Goal: Find specific page/section: Find specific page/section

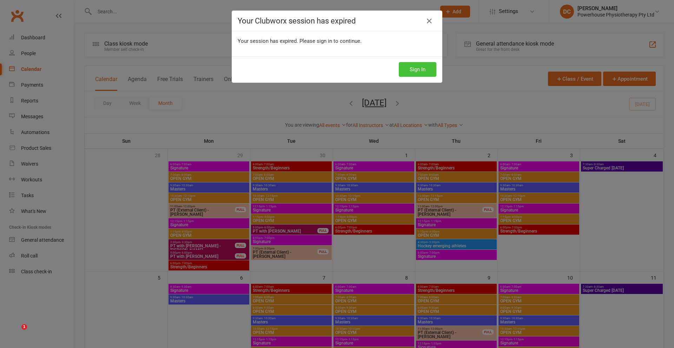
click at [414, 70] on button "Sign In" at bounding box center [418, 69] width 38 height 15
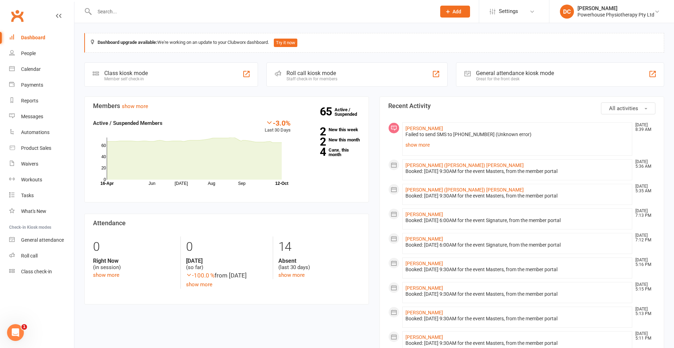
click at [186, 13] on input "text" at bounding box center [261, 12] width 339 height 10
type input "[PERSON_NAME]"
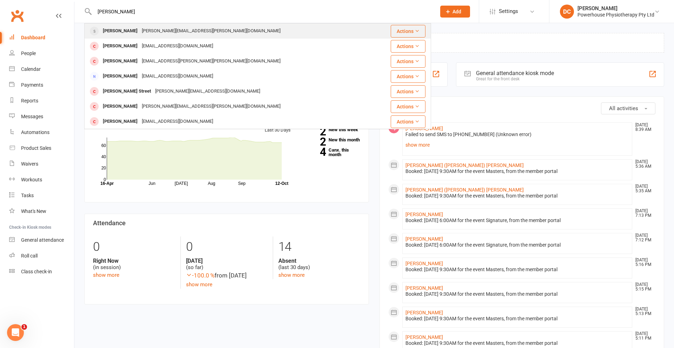
click at [170, 31] on div "[PERSON_NAME][EMAIL_ADDRESS][PERSON_NAME][DOMAIN_NAME]" at bounding box center [211, 31] width 143 height 10
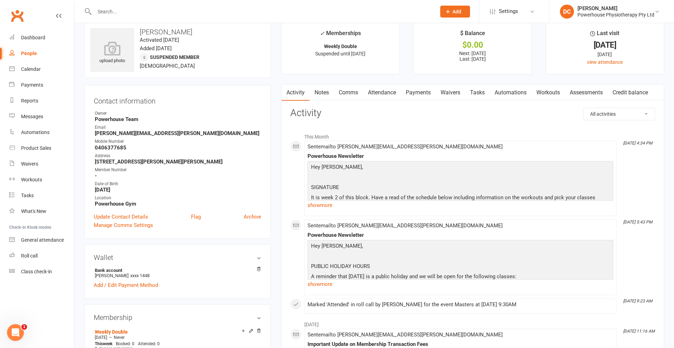
scroll to position [6, 0]
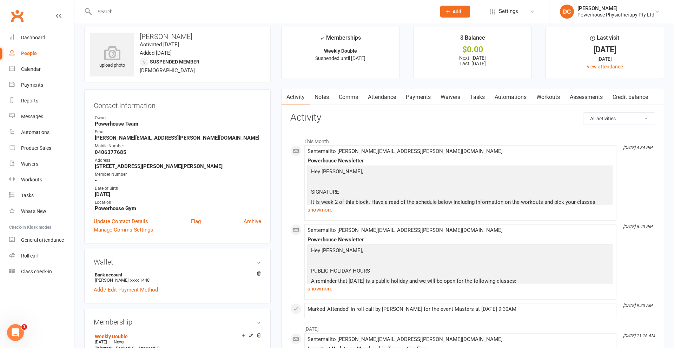
click at [114, 10] on input "text" at bounding box center [261, 12] width 339 height 10
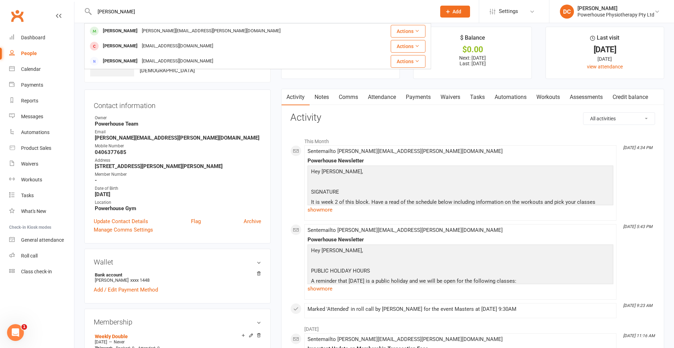
type input "[PERSON_NAME]"
click at [123, 31] on div "[PERSON_NAME]" at bounding box center [120, 31] width 39 height 10
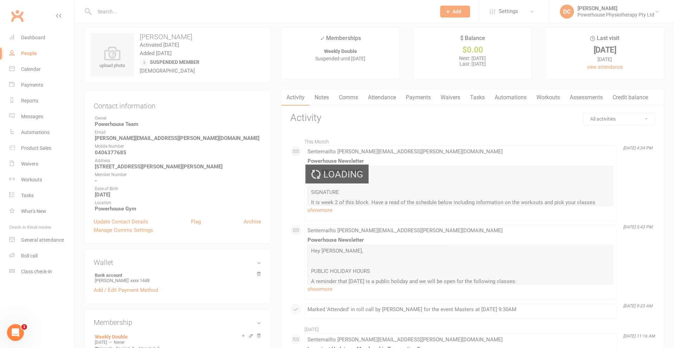
scroll to position [7, 0]
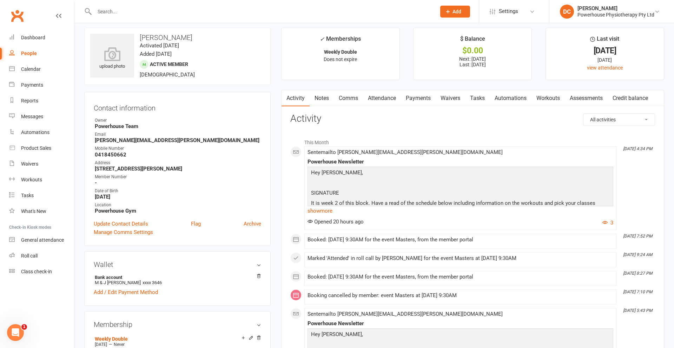
scroll to position [5, 0]
drag, startPoint x: 174, startPoint y: 13, endPoint x: 118, endPoint y: 7, distance: 56.2
click at [118, 7] on input "text" at bounding box center [261, 12] width 339 height 10
type input "o"
type input "[PERSON_NAME]"
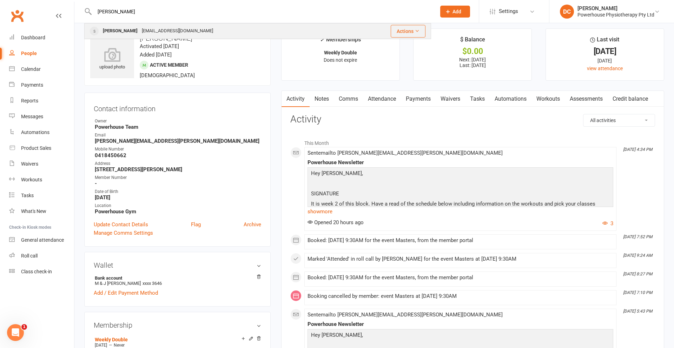
click at [127, 31] on div "[PERSON_NAME]" at bounding box center [120, 31] width 39 height 10
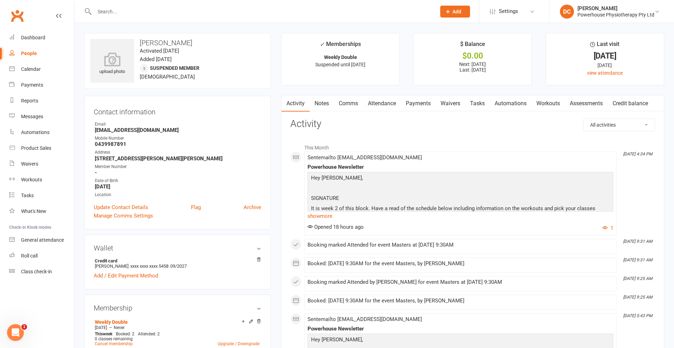
click at [155, 15] on input "text" at bounding box center [261, 12] width 339 height 10
type input "[PERSON_NAME]"
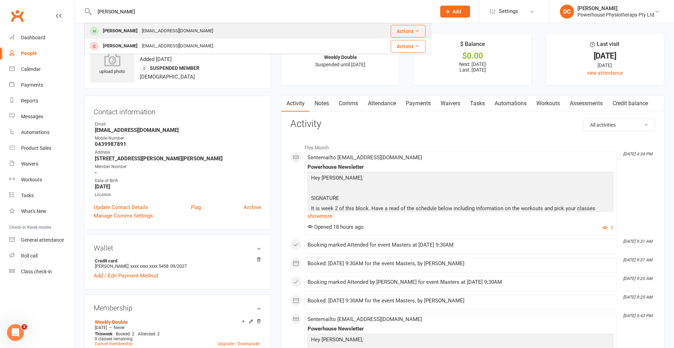
click at [164, 29] on div "[EMAIL_ADDRESS][DOMAIN_NAME]" at bounding box center [177, 31] width 75 height 10
